Goal: Find specific page/section: Find specific page/section

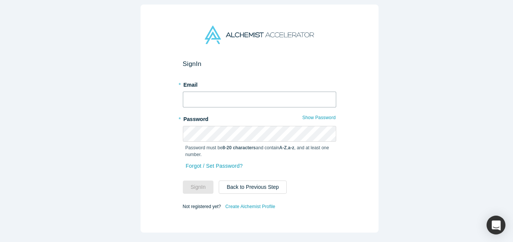
click at [214, 98] on input "text" at bounding box center [259, 100] width 153 height 16
type input "[EMAIL_ADDRESS][DOMAIN_NAME]"
click at [183, 181] on button "Sign In" at bounding box center [198, 187] width 31 height 13
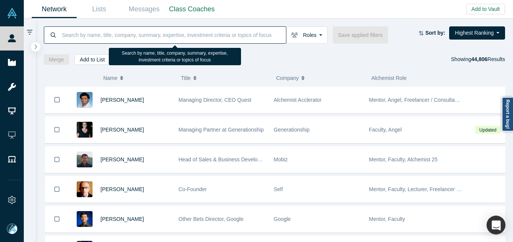
click at [134, 40] on input at bounding box center [173, 35] width 225 height 18
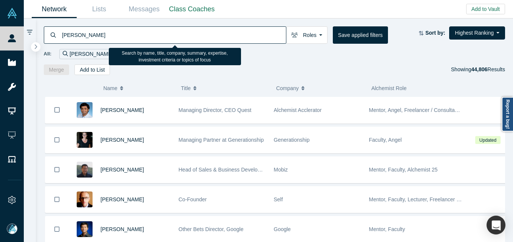
type input "[PERSON_NAME]"
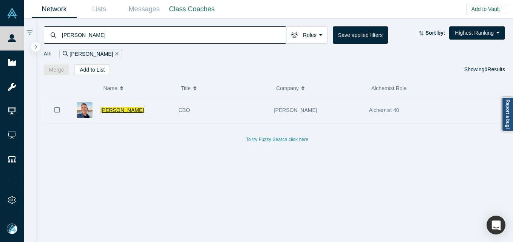
click at [102, 108] on span "[PERSON_NAME]" at bounding box center [121, 110] width 43 height 6
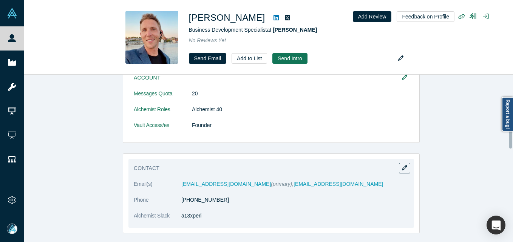
scroll to position [220, 0]
